Goal: Task Accomplishment & Management: Manage account settings

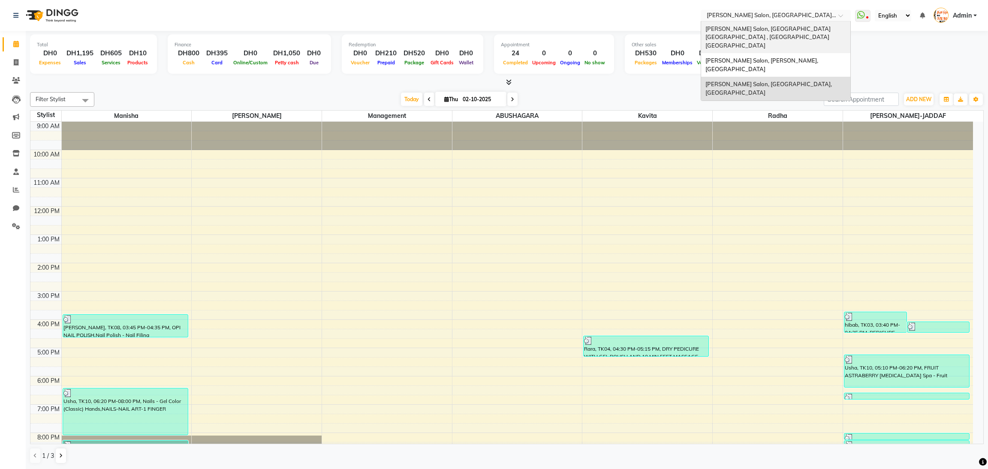
click at [732, 28] on span "[PERSON_NAME] Salon, [GEOGRAPHIC_DATA] [GEOGRAPHIC_DATA] , [GEOGRAPHIC_DATA] [G…" at bounding box center [769, 37] width 127 height 24
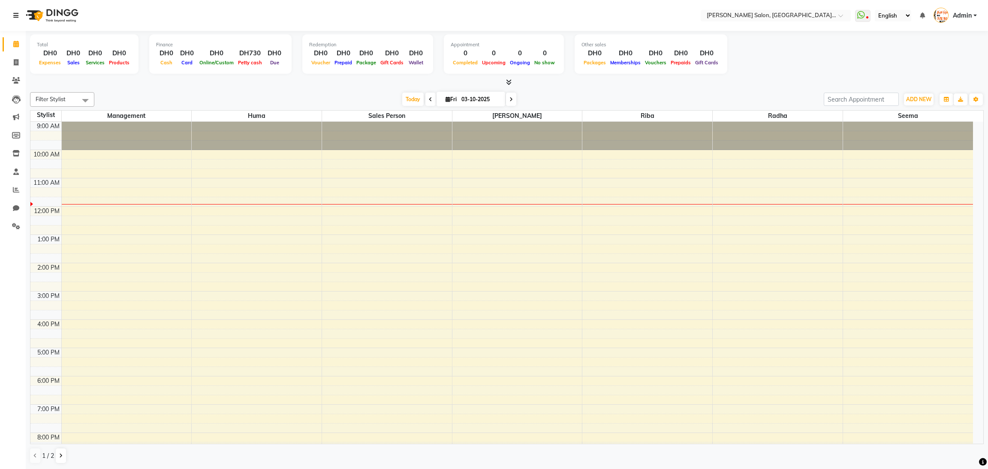
click at [18, 14] on icon at bounding box center [15, 15] width 5 height 6
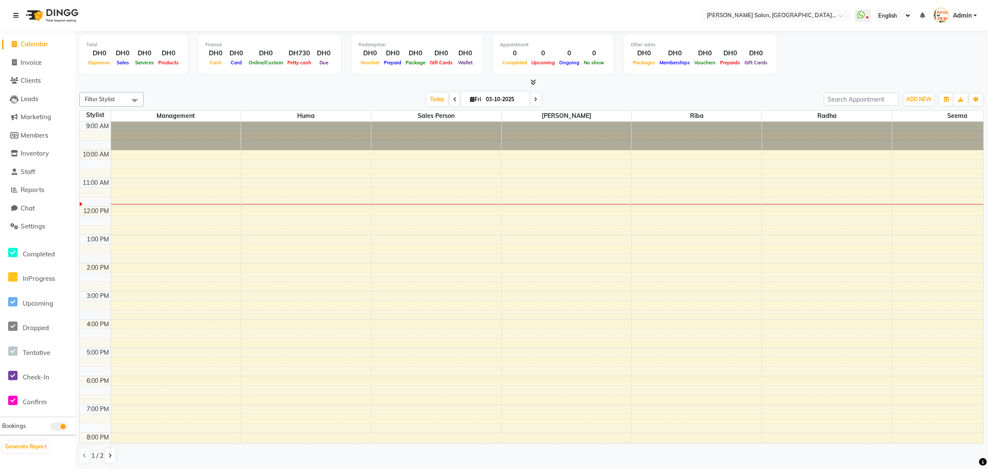
click at [18, 14] on icon at bounding box center [15, 15] width 5 height 6
click at [28, 85] on span "Clients" at bounding box center [31, 80] width 20 height 8
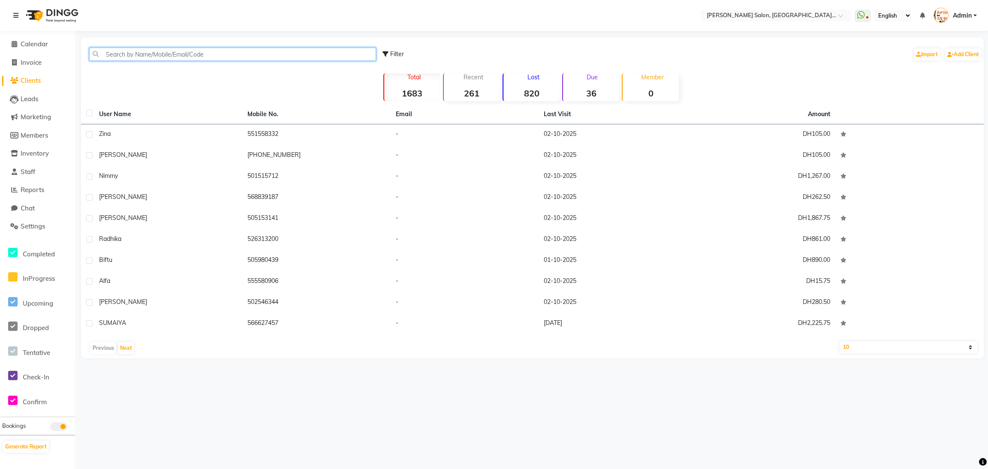
click at [125, 50] on input "text" at bounding box center [232, 54] width 287 height 13
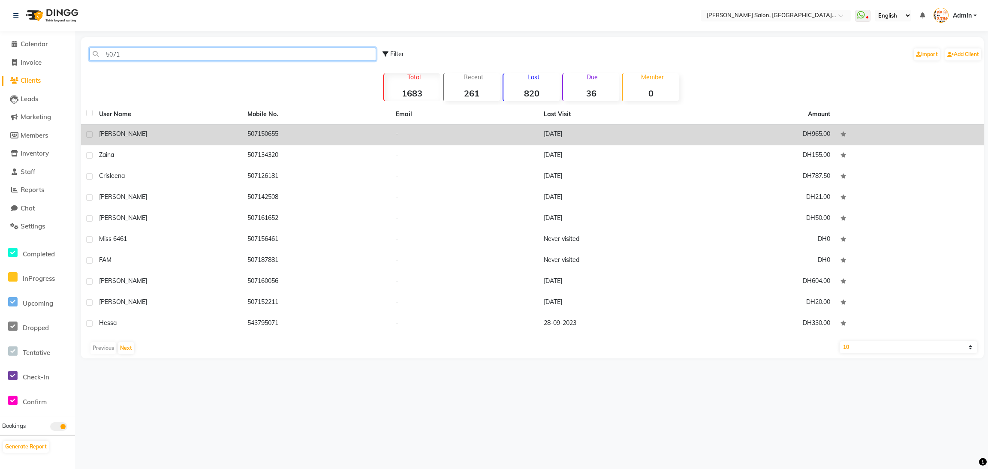
type input "5071"
click at [280, 135] on td "507150655" at bounding box center [316, 134] width 148 height 21
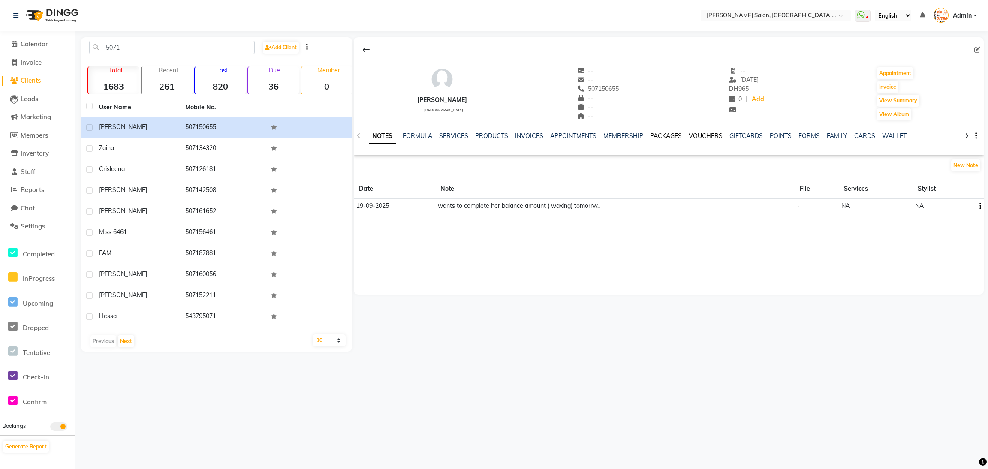
click at [701, 132] on link "VOUCHERS" at bounding box center [706, 136] width 34 height 8
click at [672, 136] on link "PACKAGES" at bounding box center [666, 136] width 32 height 8
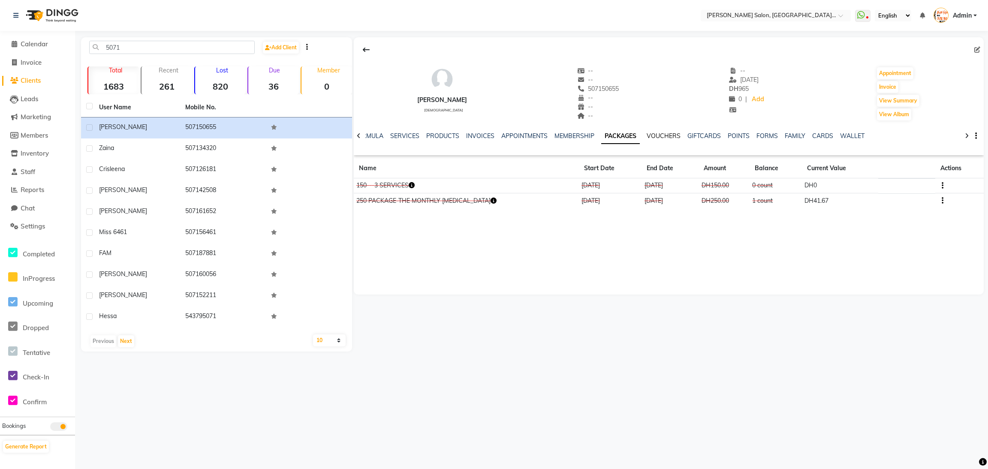
click at [659, 139] on link "VOUCHERS" at bounding box center [664, 136] width 34 height 8
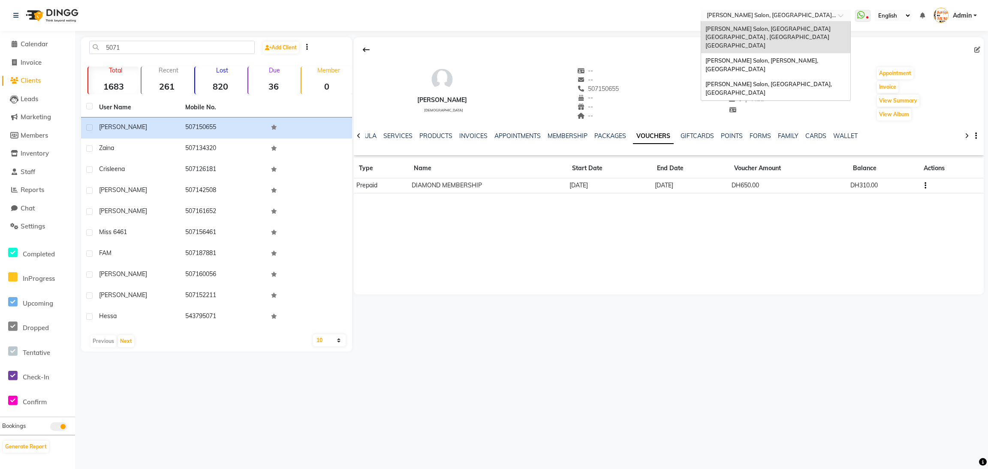
click at [839, 14] on span at bounding box center [844, 18] width 11 height 9
click at [801, 81] on span "[PERSON_NAME] Salon, [GEOGRAPHIC_DATA], [GEOGRAPHIC_DATA]" at bounding box center [770, 88] width 128 height 15
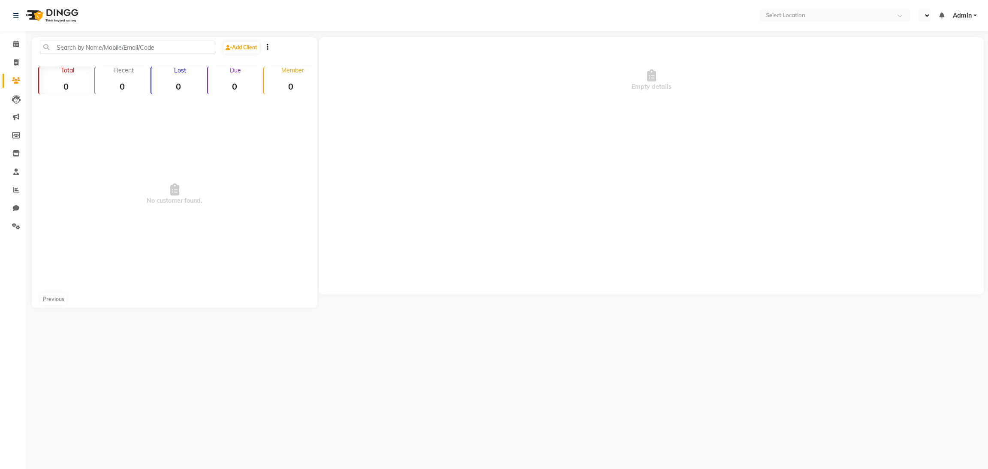
select select "en"
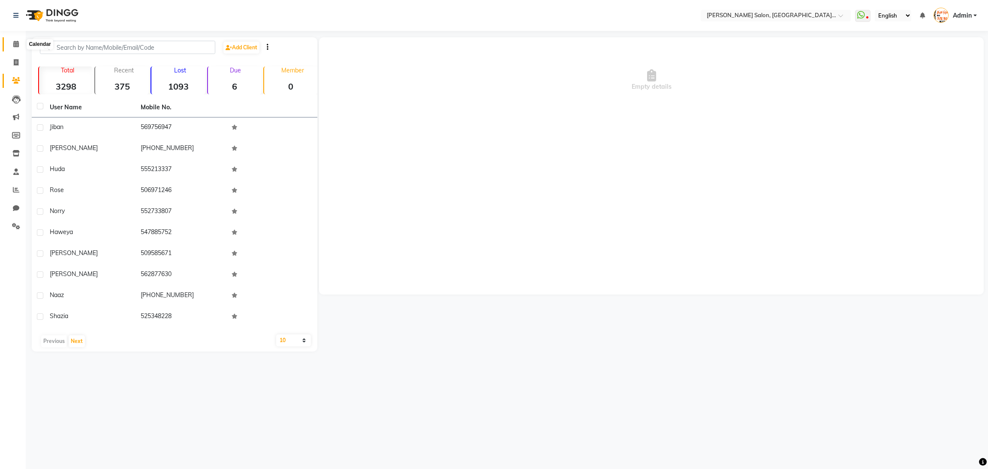
click at [20, 44] on span at bounding box center [16, 44] width 15 height 10
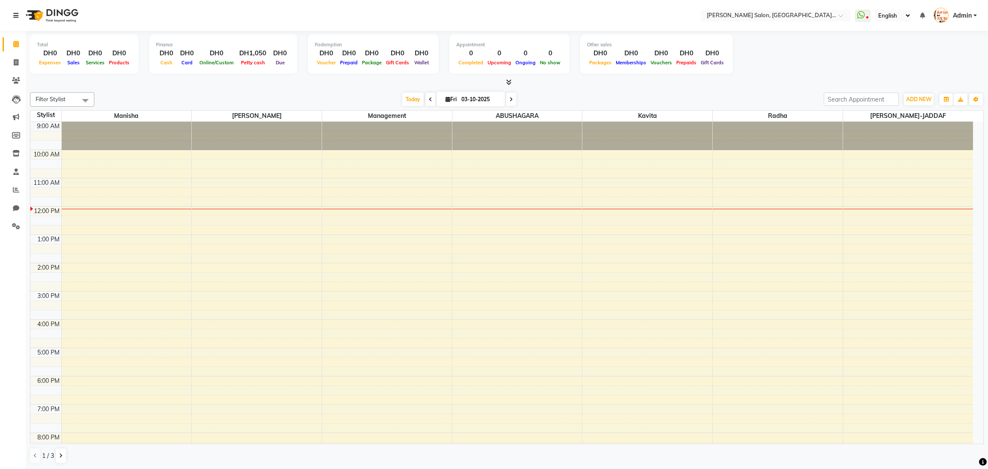
click at [18, 18] on icon at bounding box center [15, 15] width 5 height 6
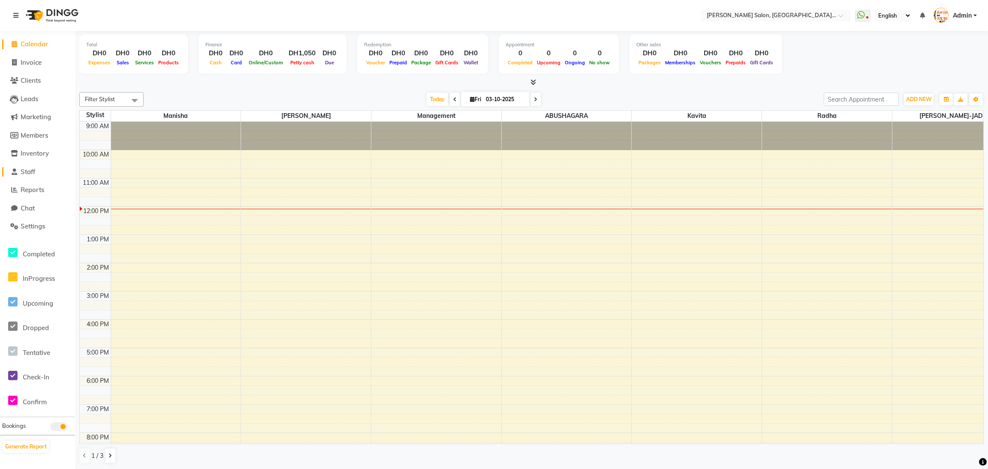
click at [34, 173] on span "Staff" at bounding box center [28, 172] width 15 height 8
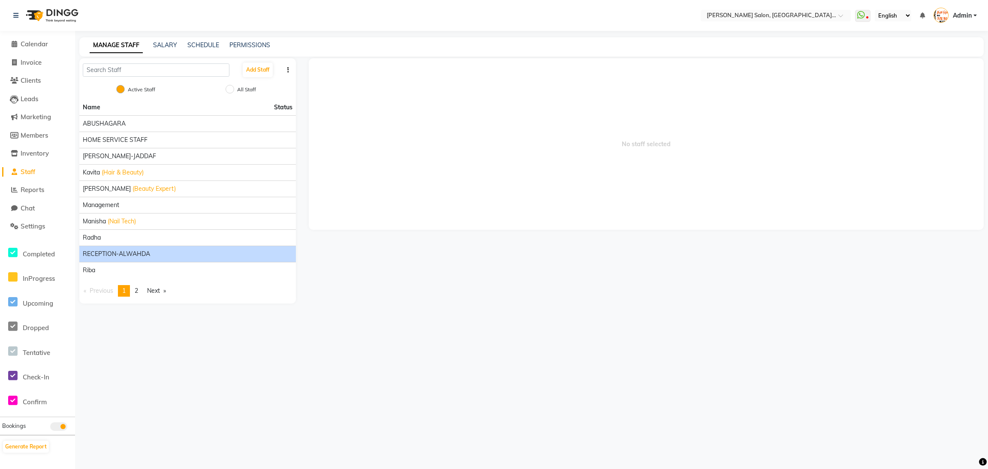
click at [136, 255] on span "RECEPTION-ALWAHDA" at bounding box center [116, 254] width 67 height 9
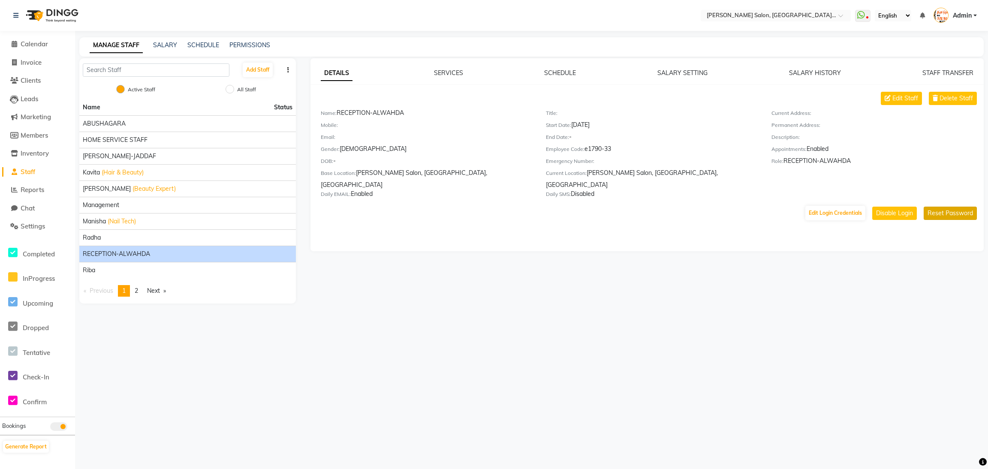
click at [964, 207] on button "Reset Password" at bounding box center [950, 213] width 53 height 13
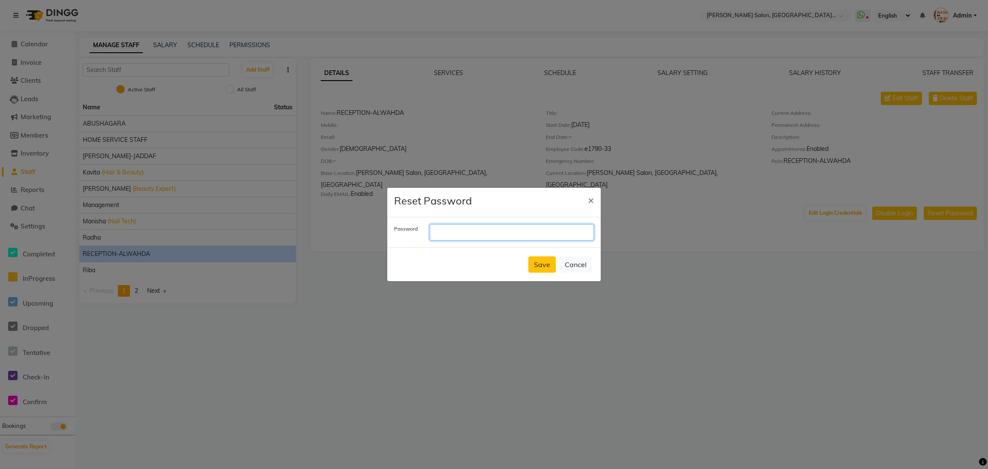
click at [499, 229] on input "text" at bounding box center [512, 232] width 164 height 16
type input "IGLOO"
click at [542, 258] on button "Save" at bounding box center [541, 265] width 27 height 16
